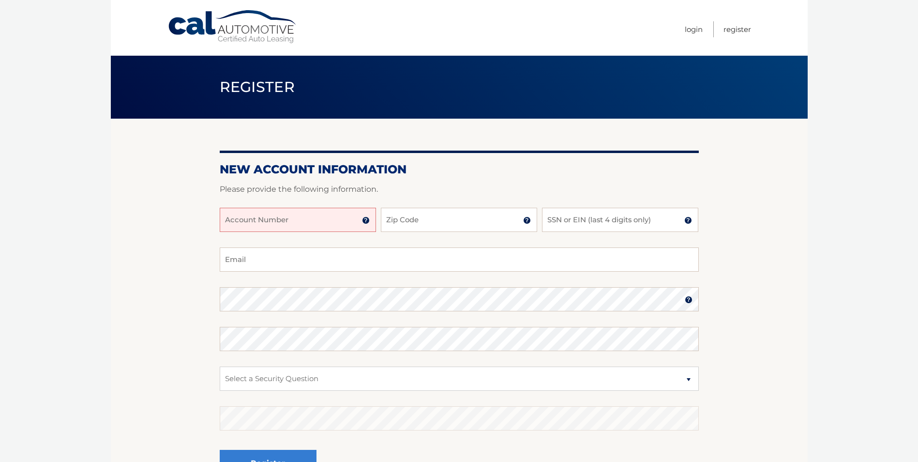
click at [234, 219] on input "Account Number" at bounding box center [298, 220] width 156 height 24
type input "44455974693"
click at [417, 222] on input "Zip Code" at bounding box center [459, 220] width 156 height 24
type input "07080"
click at [231, 255] on input "Email" at bounding box center [459, 259] width 479 height 24
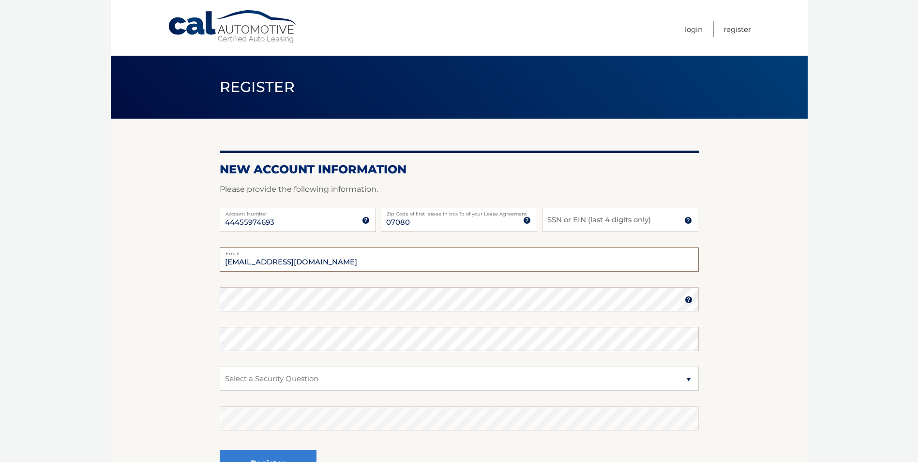
type input "asorhaindo1@gmail.com"
click at [560, 217] on input "SSN or EIN (last 4 digits only)" at bounding box center [620, 220] width 156 height 24
type input "1652"
click at [560, 379] on select "Select a Security Question What was the name of your elementary school? What is…" at bounding box center [459, 378] width 479 height 24
select select "1"
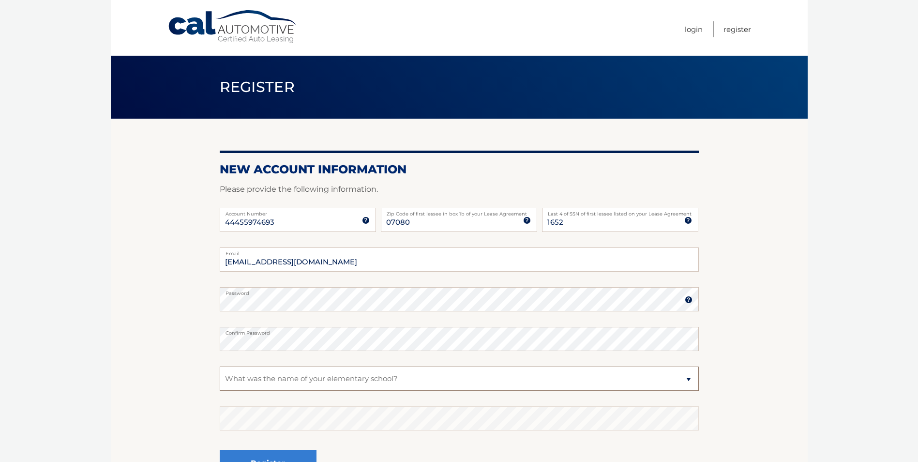
click at [220, 366] on select "Select a Security Question What was the name of your elementary school? What is…" at bounding box center [459, 378] width 479 height 24
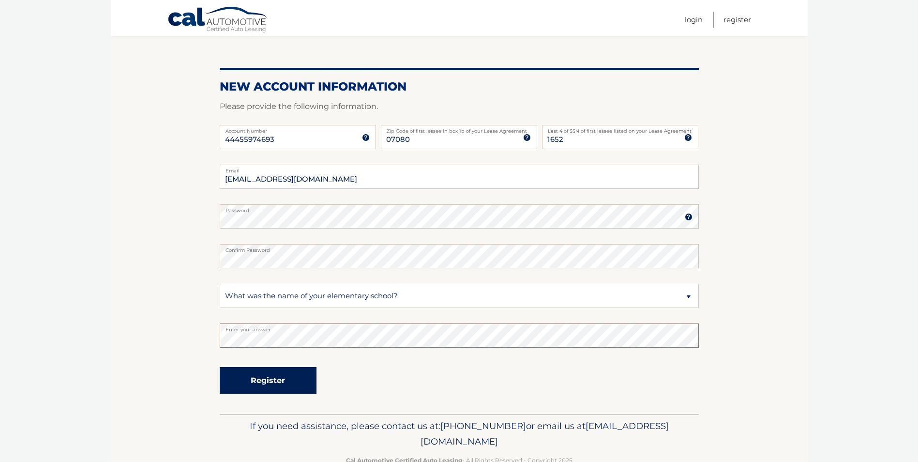
scroll to position [108, 0]
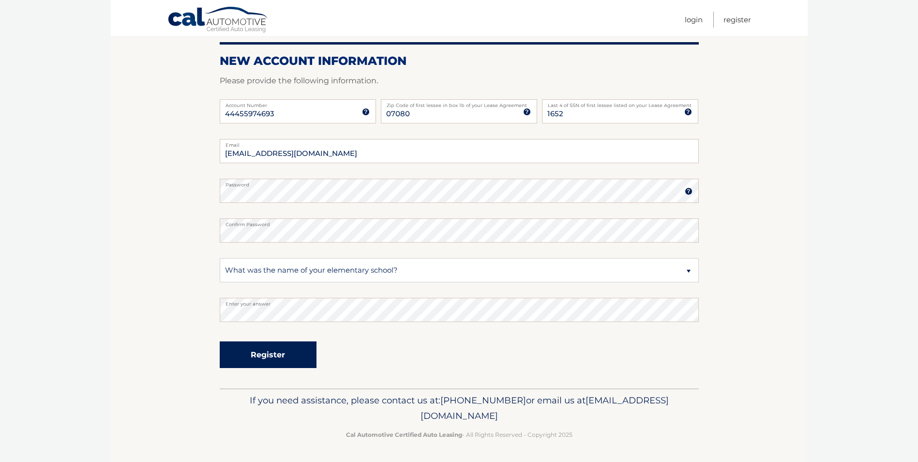
click at [289, 354] on button "Register" at bounding box center [268, 354] width 97 height 27
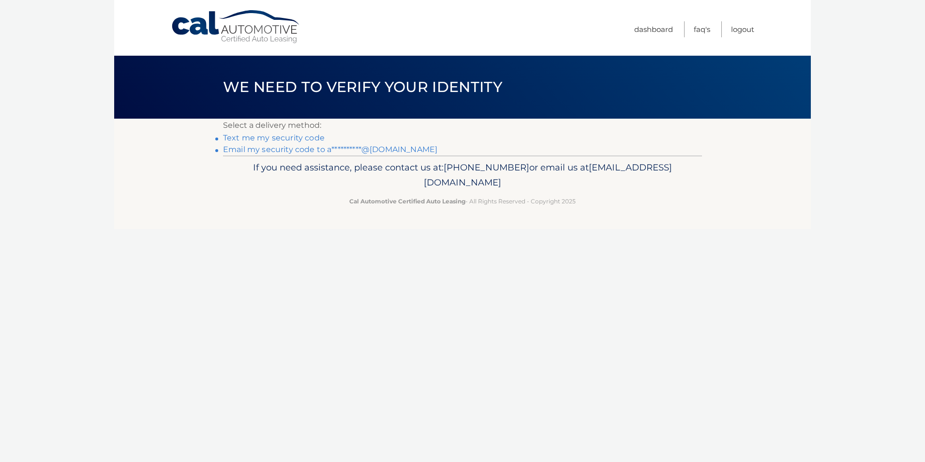
click at [314, 135] on link "Text me my security code" at bounding box center [274, 137] width 102 height 9
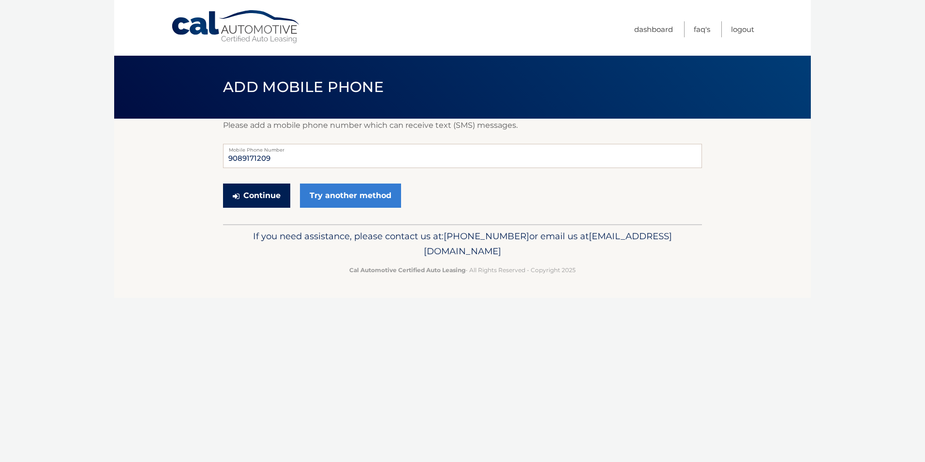
click at [265, 191] on button "Continue" at bounding box center [256, 195] width 67 height 24
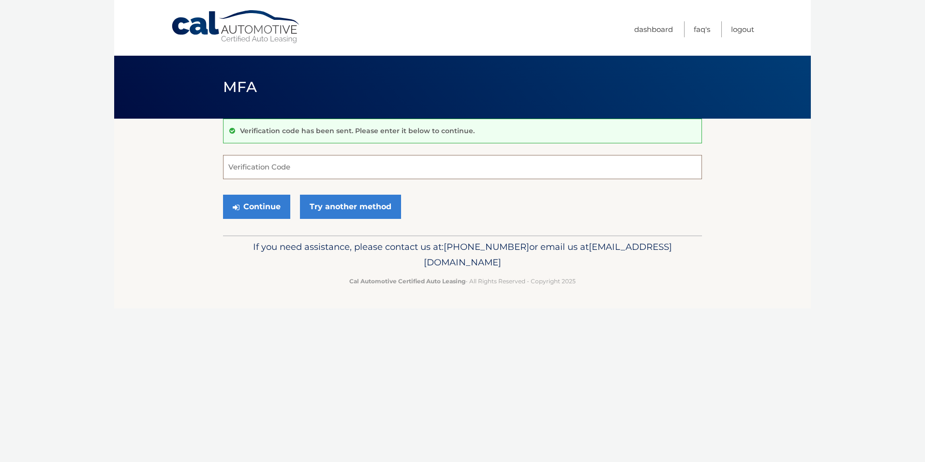
click at [251, 167] on input "Verification Code" at bounding box center [462, 167] width 479 height 24
click at [362, 203] on link "Try another method" at bounding box center [350, 207] width 101 height 24
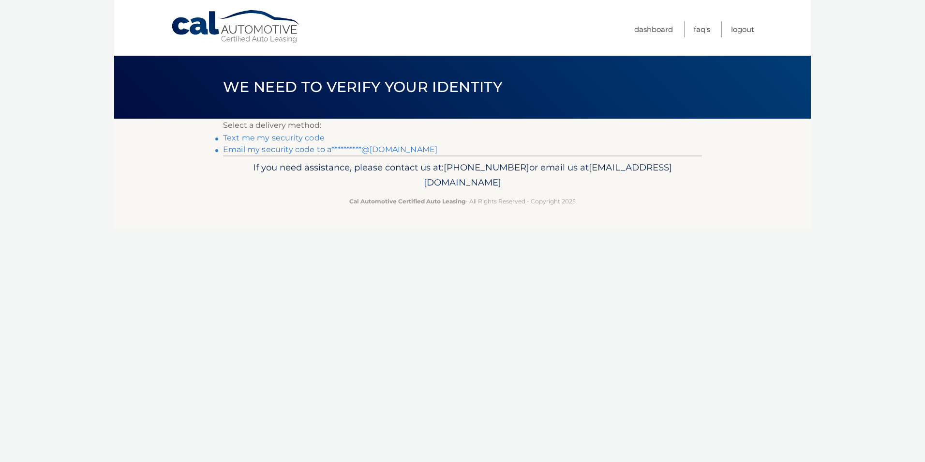
click at [287, 148] on link "**********" at bounding box center [330, 149] width 214 height 9
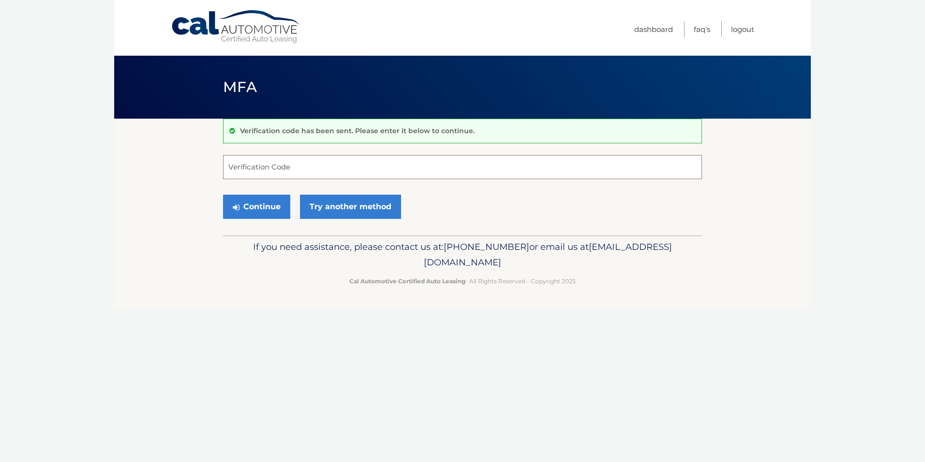
click at [257, 166] on input "Verification Code" at bounding box center [462, 167] width 479 height 24
type input "814498"
click at [269, 211] on button "Continue" at bounding box center [256, 207] width 67 height 24
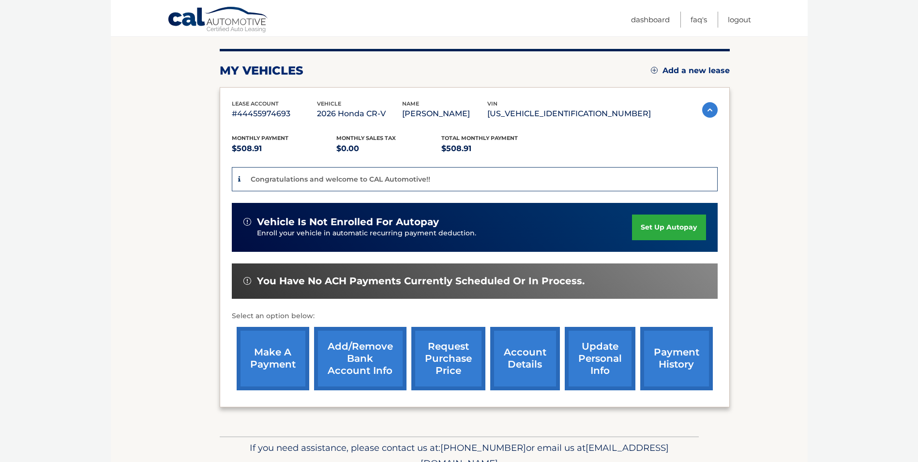
scroll to position [113, 0]
click at [519, 363] on link "account details" at bounding box center [525, 358] width 70 height 63
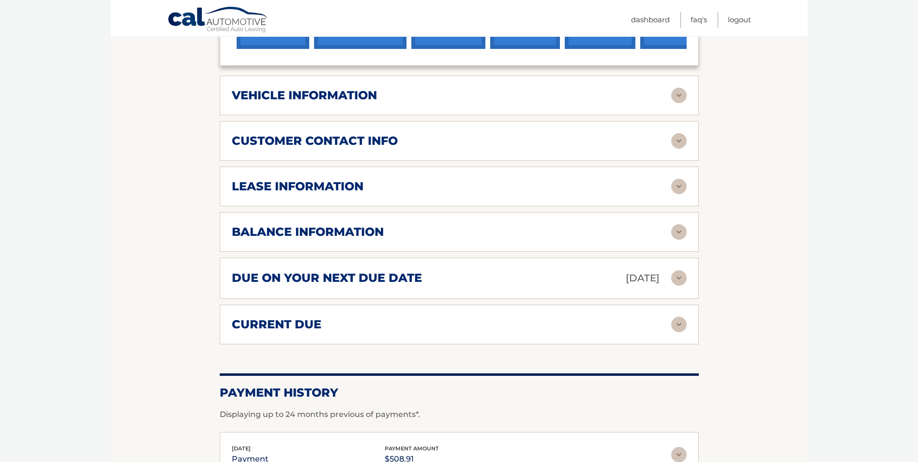
scroll to position [435, 0]
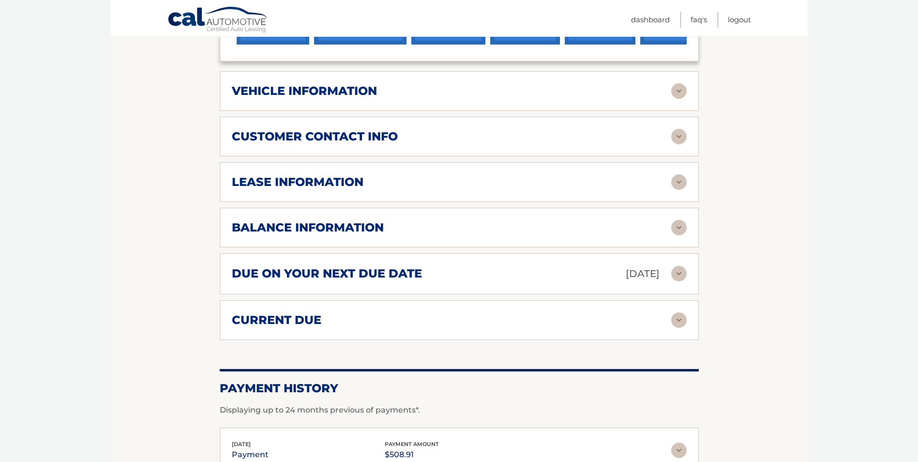
click at [680, 319] on img at bounding box center [678, 319] width 15 height 15
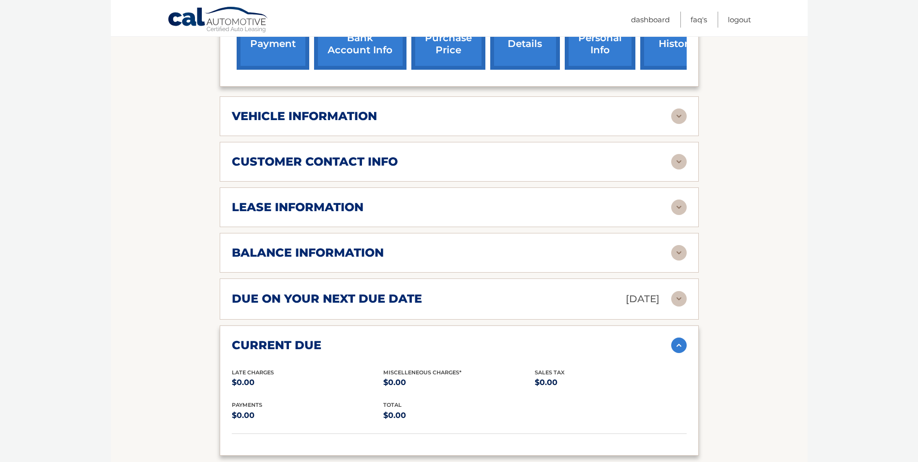
scroll to position [387, 0]
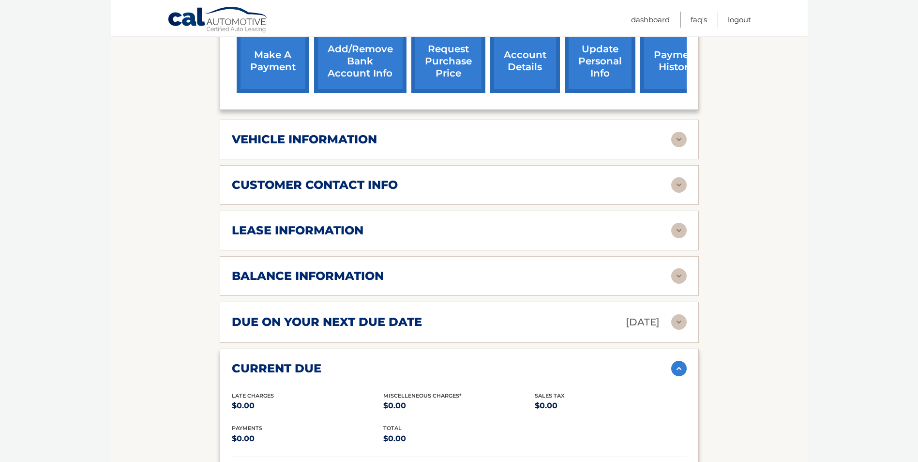
click at [680, 272] on img at bounding box center [678, 275] width 15 height 15
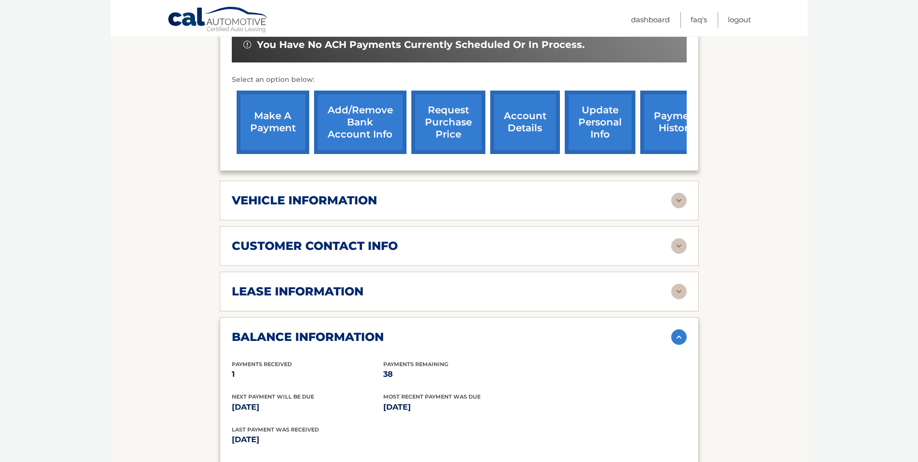
scroll to position [290, 0]
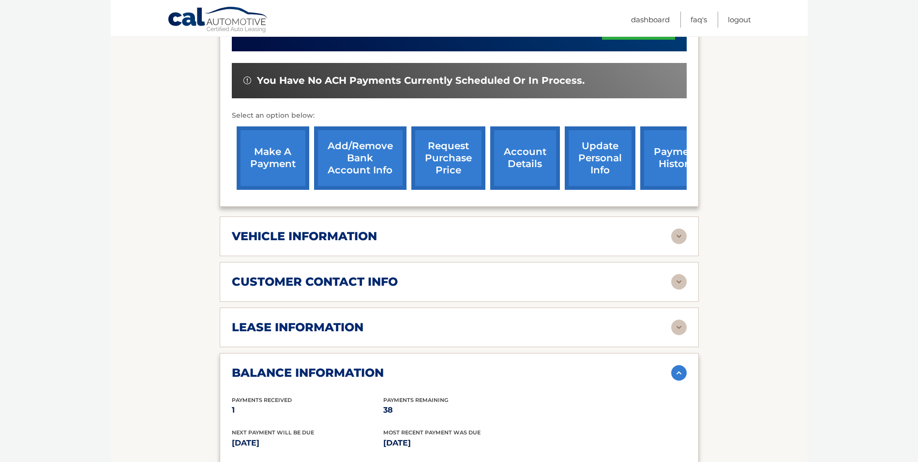
click at [282, 167] on link "make a payment" at bounding box center [273, 157] width 73 height 63
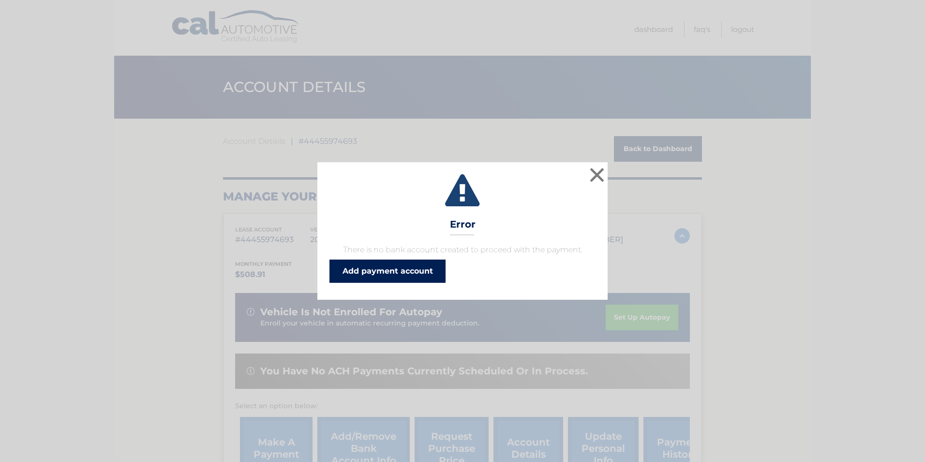
click at [404, 268] on link "Add payment account" at bounding box center [388, 270] width 116 height 23
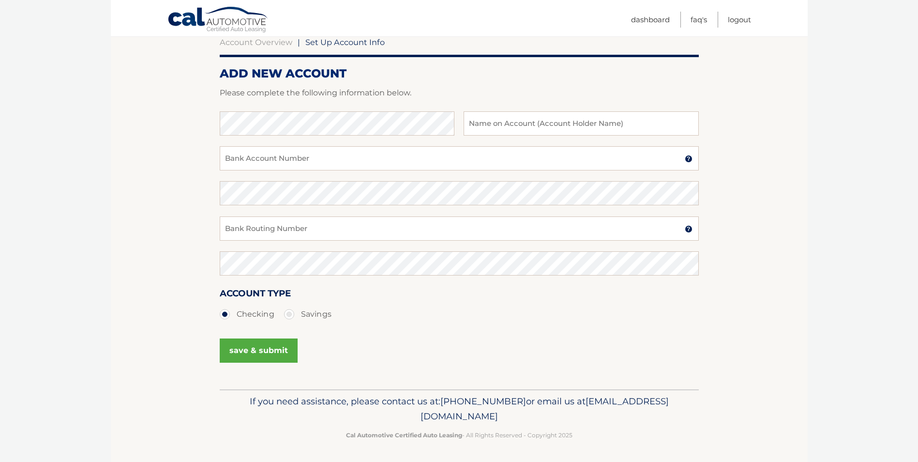
scroll to position [100, 0]
click at [507, 126] on input "text" at bounding box center [581, 122] width 235 height 24
type input "[PERSON_NAME]"
click at [232, 158] on input "Bank Account Number" at bounding box center [459, 157] width 479 height 24
click at [291, 312] on label "Savings" at bounding box center [307, 312] width 47 height 19
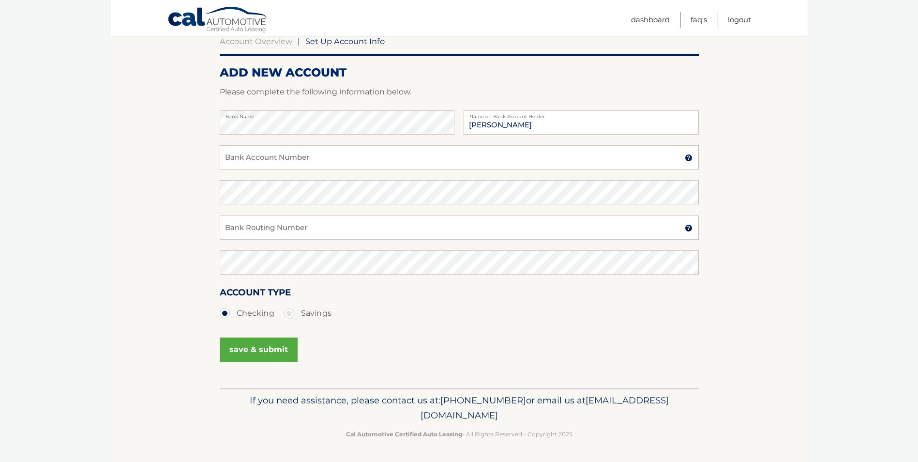
click at [291, 312] on input "Savings" at bounding box center [293, 310] width 10 height 15
radio input "true"
click at [231, 161] on input "Bank Account Number" at bounding box center [459, 157] width 479 height 24
type input "808782654"
click at [241, 229] on input "Bank Routing Number" at bounding box center [459, 227] width 479 height 24
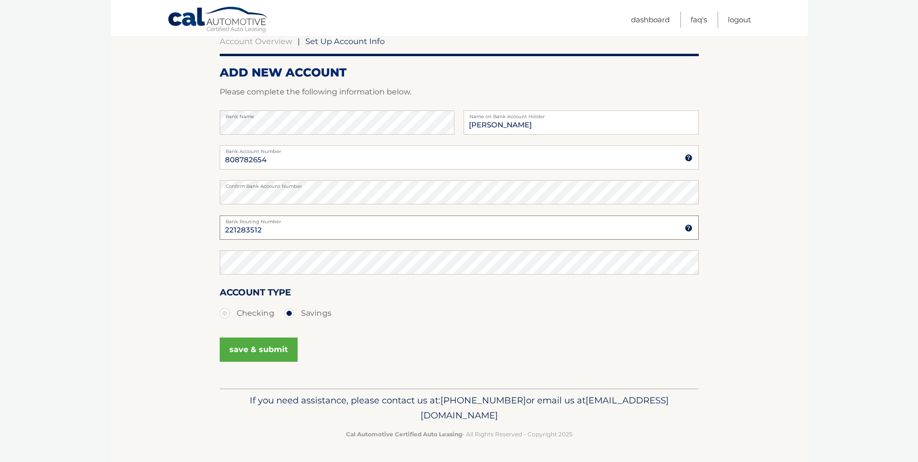
type input "221283512"
click at [273, 345] on button "save & submit" at bounding box center [259, 349] width 78 height 24
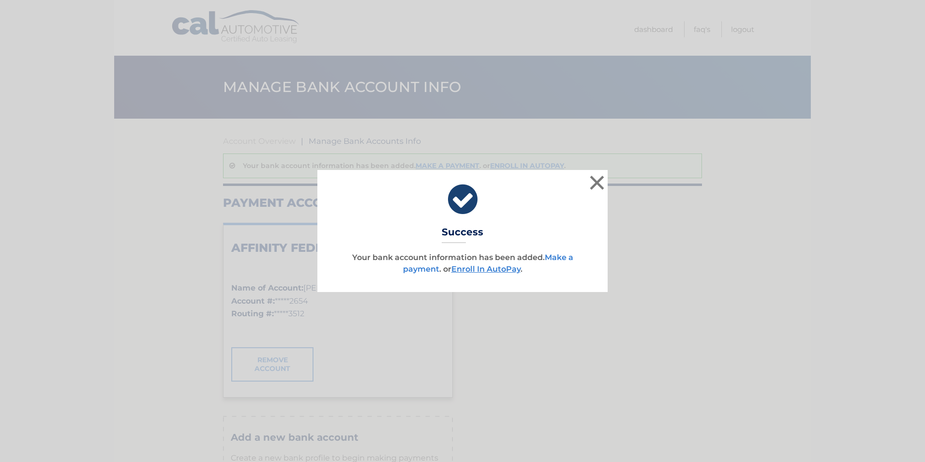
click at [559, 257] on link "Make a payment" at bounding box center [488, 263] width 170 height 21
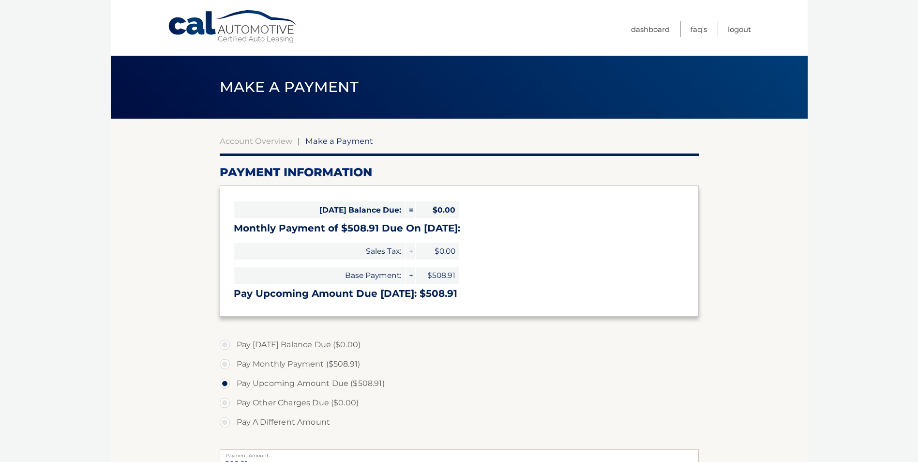
select select "NTczZTYzY2UtYjNmNS00NDYzLTljN2UtYTczMTI1MWUyYmVk"
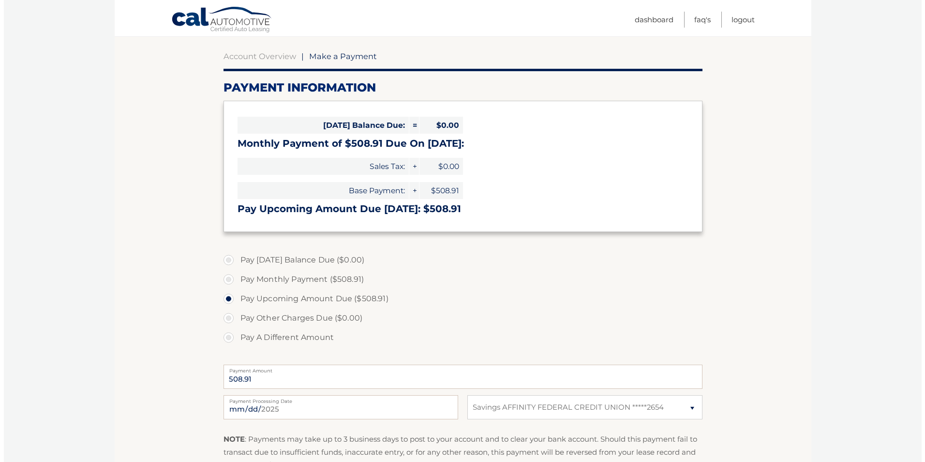
scroll to position [133, 0]
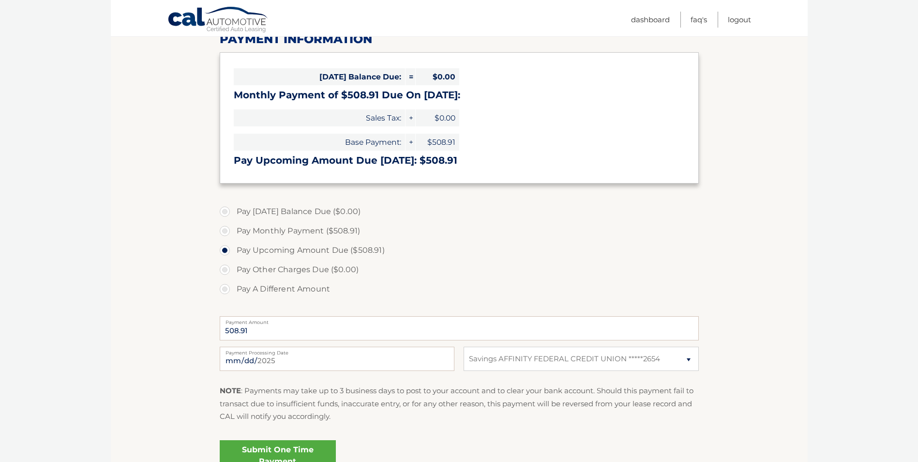
click at [287, 450] on link "Submit One Time Payment" at bounding box center [278, 455] width 116 height 31
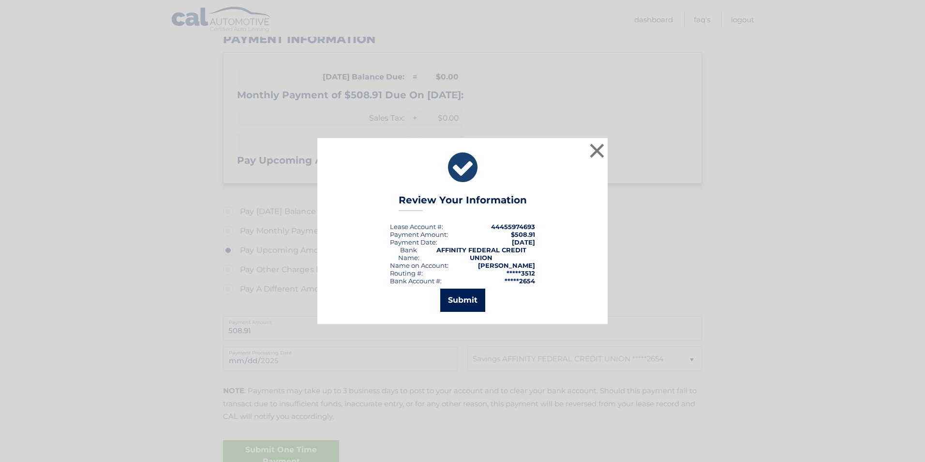
click at [458, 299] on button "Submit" at bounding box center [462, 299] width 45 height 23
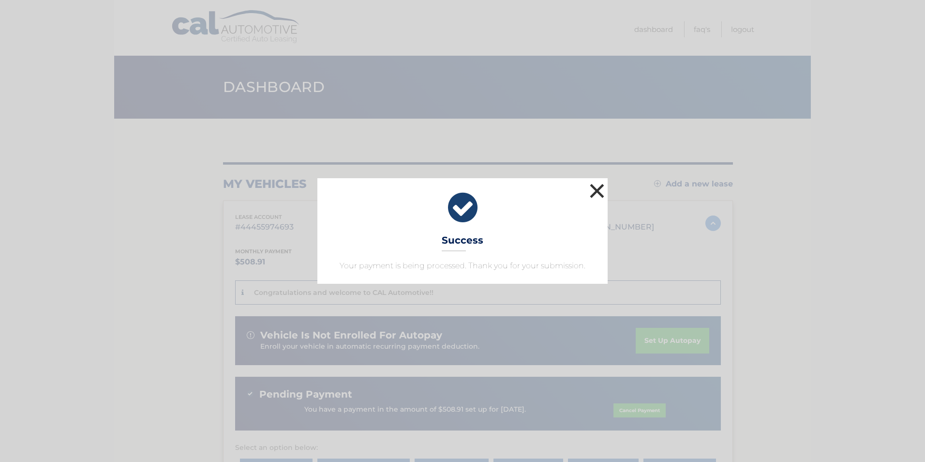
click at [597, 184] on button "×" at bounding box center [596, 190] width 19 height 19
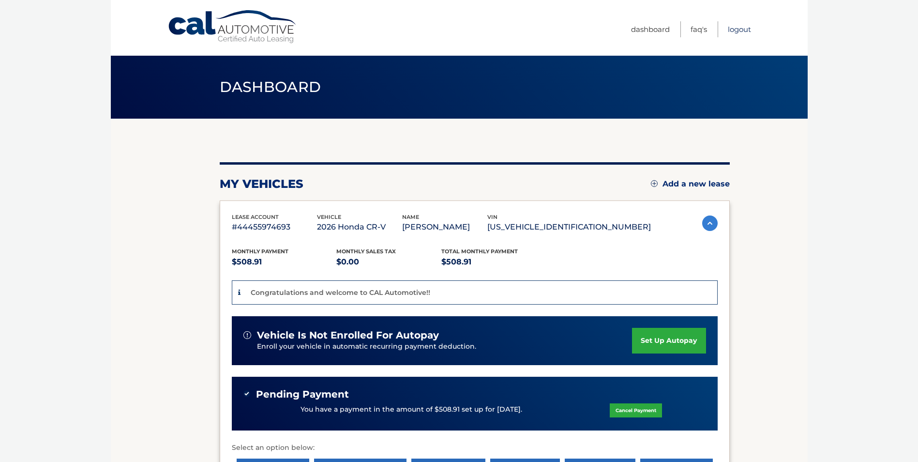
click at [735, 28] on link "Logout" at bounding box center [739, 29] width 23 height 16
